Goal: Transaction & Acquisition: Purchase product/service

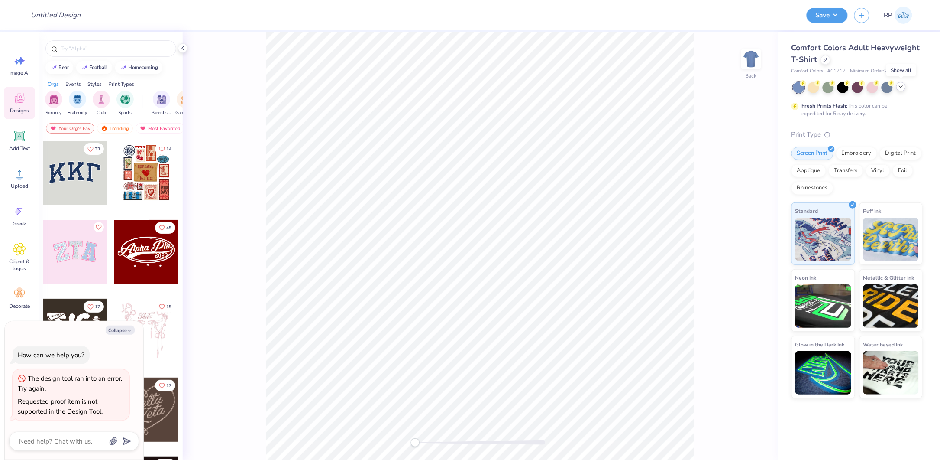
click at [901, 86] on icon at bounding box center [901, 86] width 7 height 7
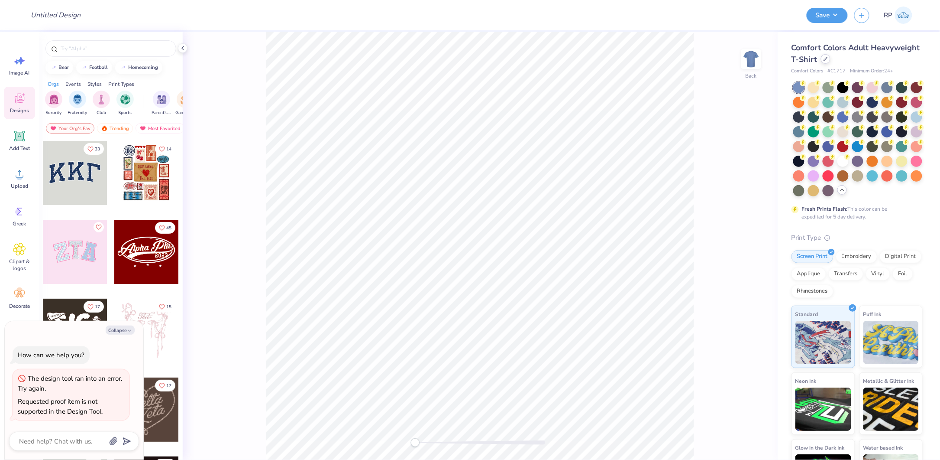
click at [875, 63] on div "Comfort Colors Adult Heavyweight T-Shirt" at bounding box center [857, 53] width 131 height 23
click at [828, 58] on icon at bounding box center [826, 59] width 4 height 4
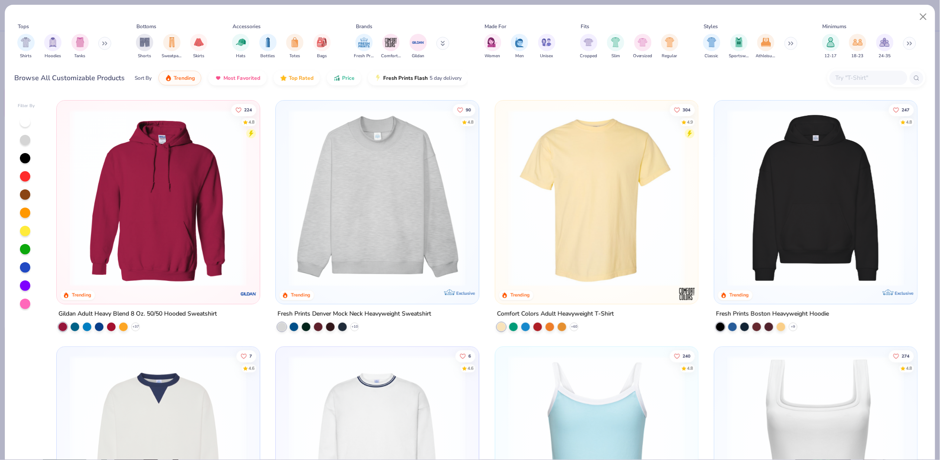
type textarea "x"
click at [860, 75] on input "text" at bounding box center [868, 78] width 67 height 10
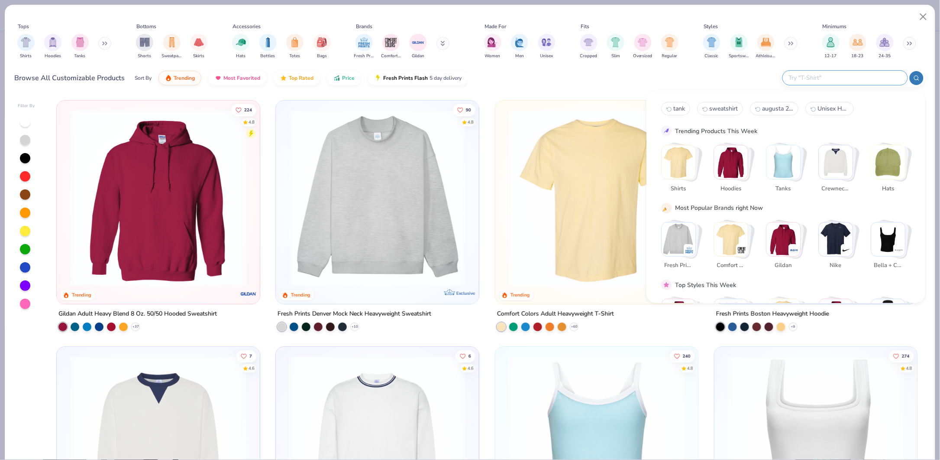
click at [858, 76] on input "text" at bounding box center [844, 78] width 113 height 10
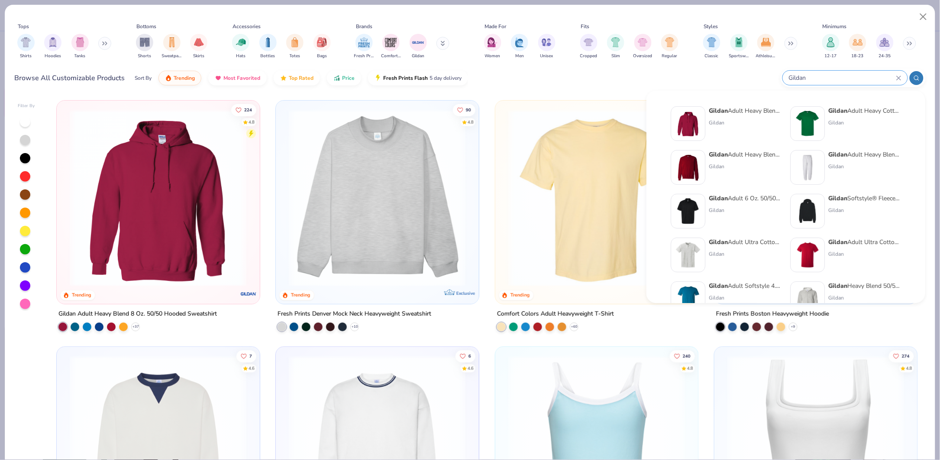
type input "Gildan"
click at [839, 113] on strong "Gildan" at bounding box center [838, 111] width 19 height 8
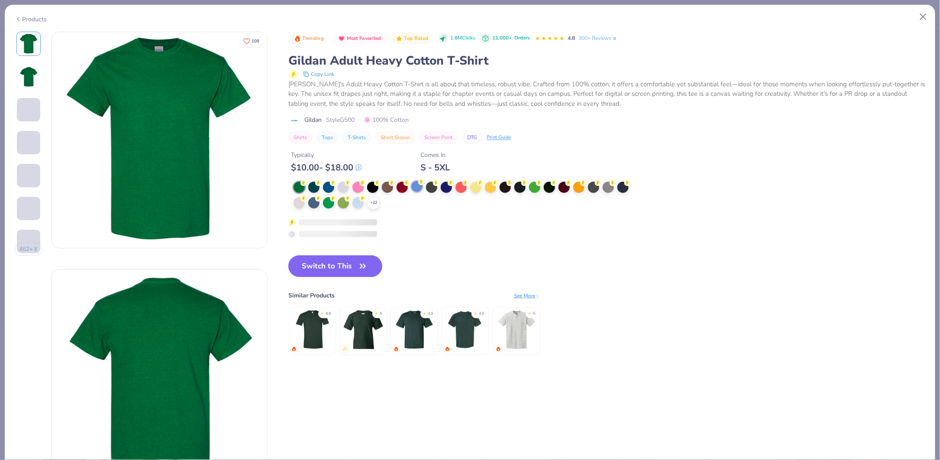
drag, startPoint x: 417, startPoint y: 186, endPoint x: 420, endPoint y: 190, distance: 5.2
click at [418, 187] on div at bounding box center [416, 186] width 11 height 11
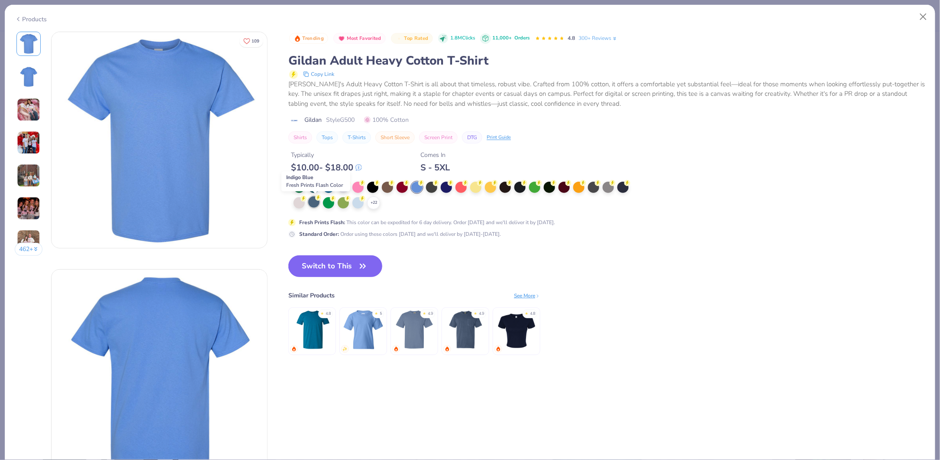
click at [318, 204] on div at bounding box center [313, 201] width 11 height 11
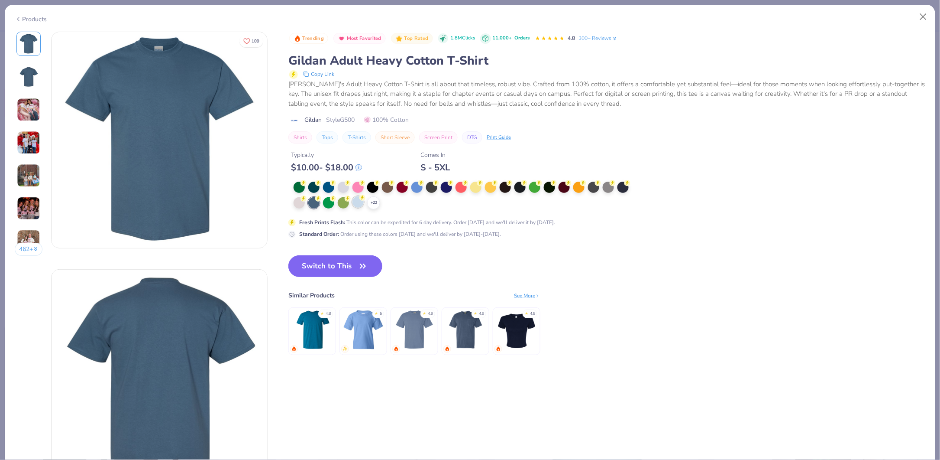
click at [360, 207] on div at bounding box center [358, 201] width 11 height 11
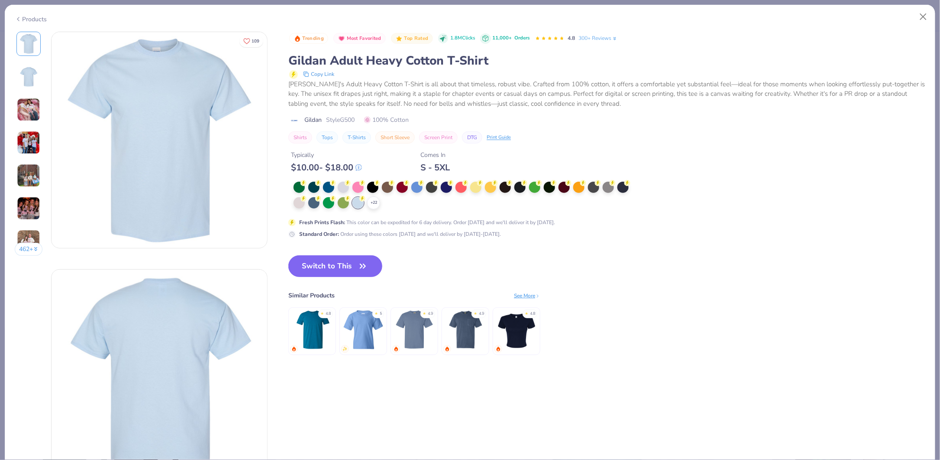
click at [373, 207] on div "+ 22" at bounding box center [373, 202] width 13 height 13
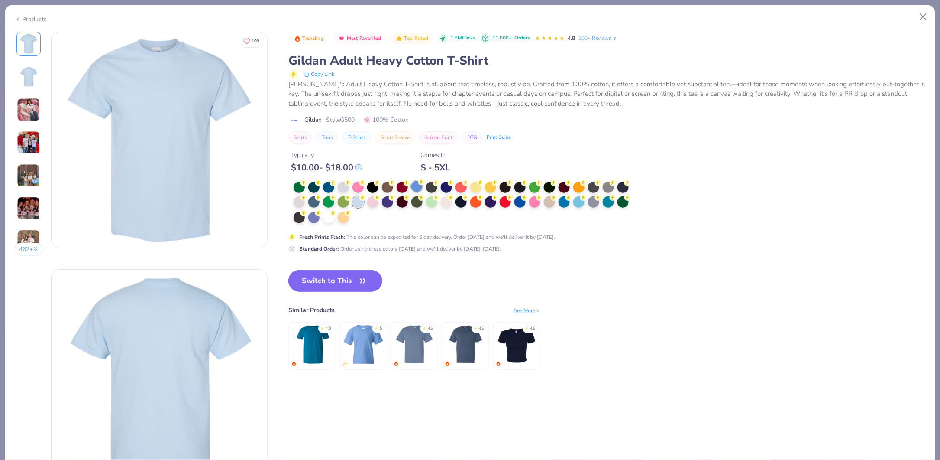
click at [416, 186] on div at bounding box center [416, 186] width 11 height 11
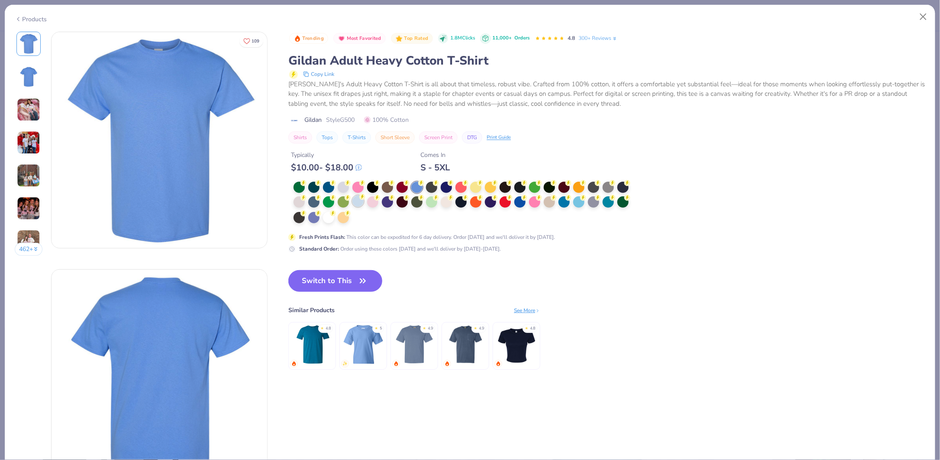
click at [359, 201] on div at bounding box center [358, 200] width 11 height 11
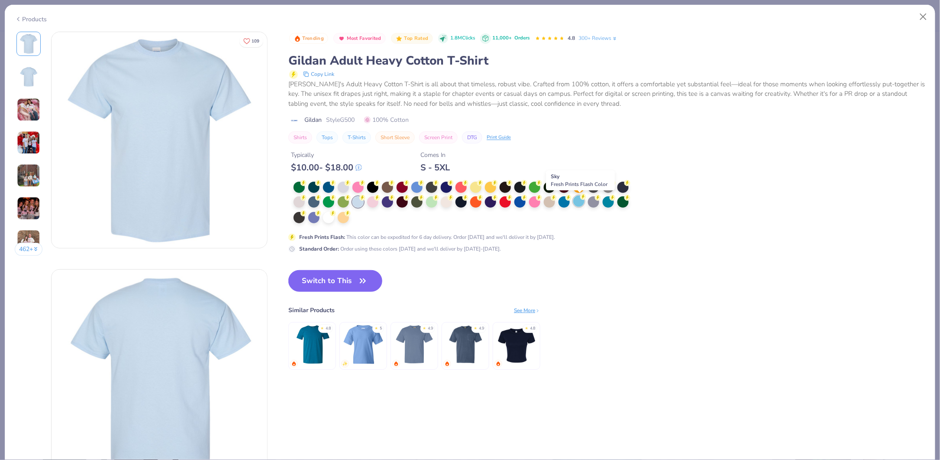
click at [581, 207] on div at bounding box center [578, 200] width 11 height 11
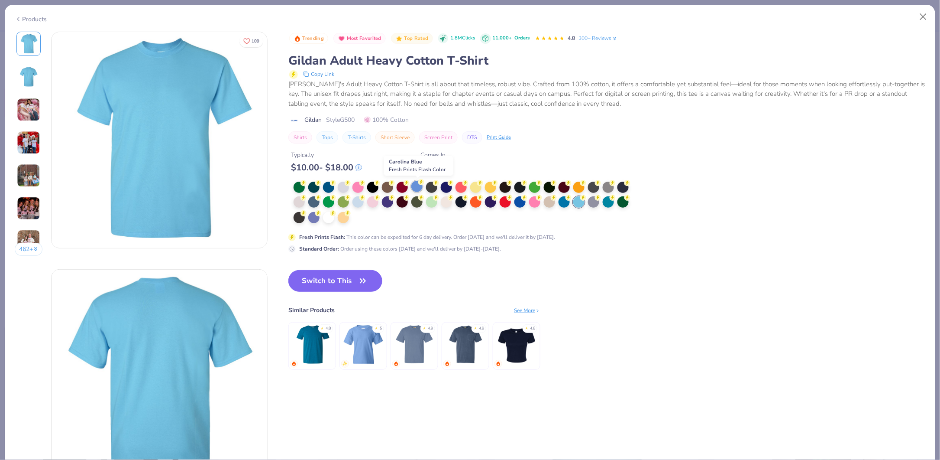
click at [422, 189] on div at bounding box center [416, 186] width 11 height 11
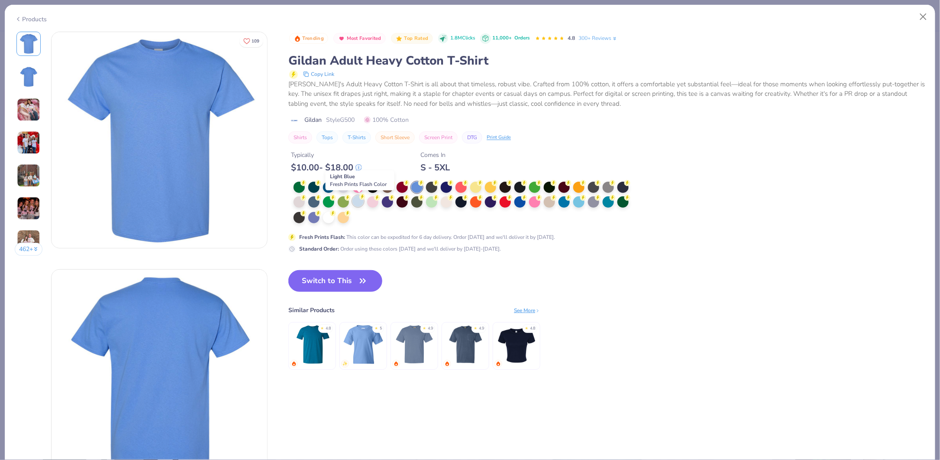
click at [362, 203] on div at bounding box center [358, 200] width 11 height 11
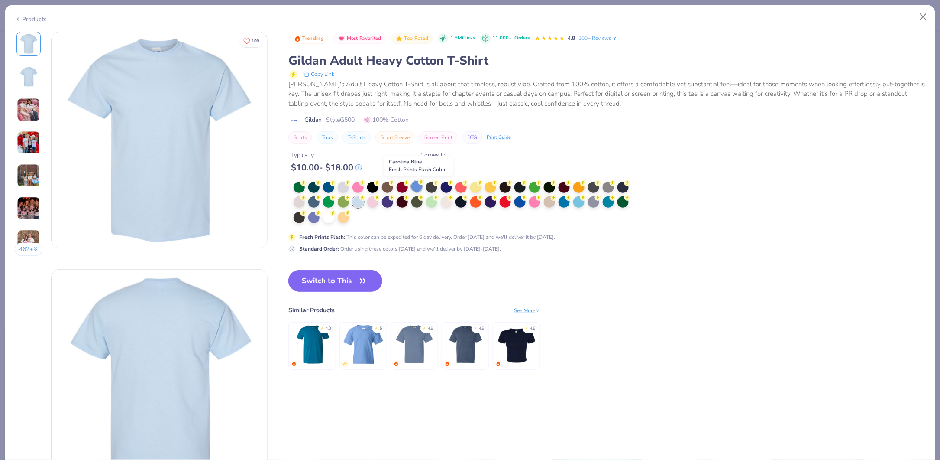
click at [415, 186] on div at bounding box center [416, 186] width 11 height 11
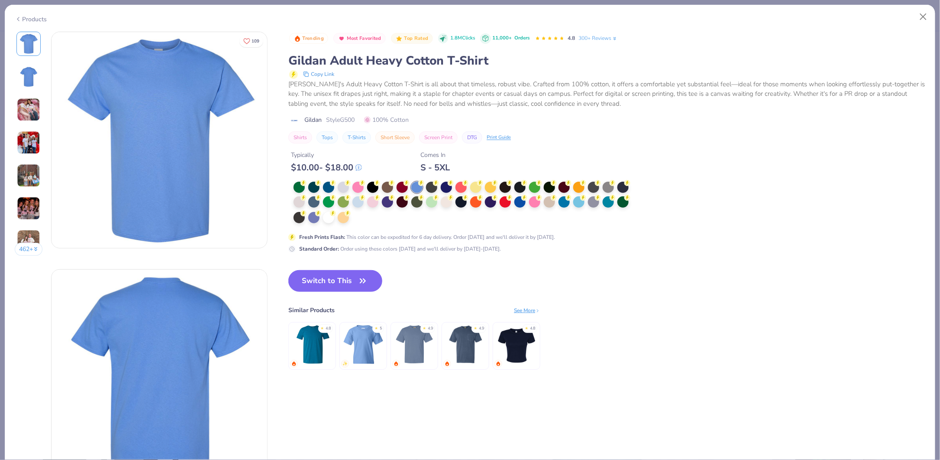
type textarea "x"
